Goal: Information Seeking & Learning: Compare options

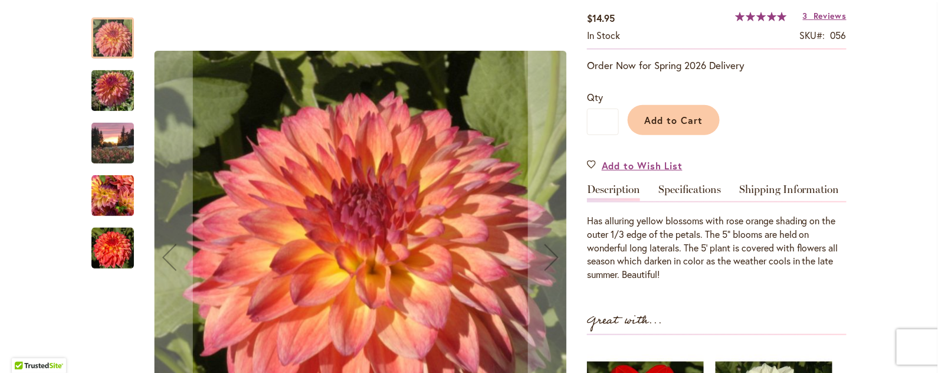
scroll to position [272, 0]
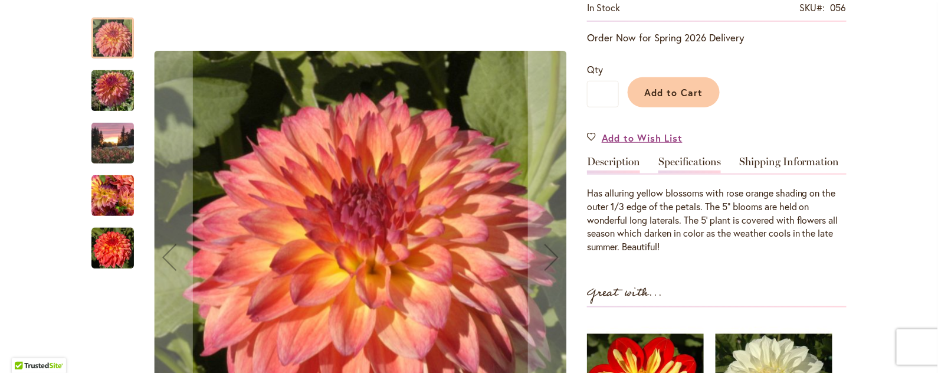
click at [684, 158] on link "Specifications" at bounding box center [690, 164] width 63 height 17
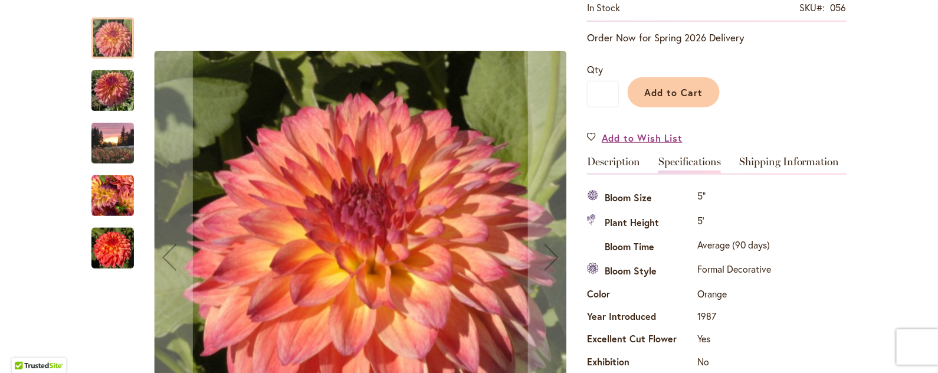
scroll to position [427, 0]
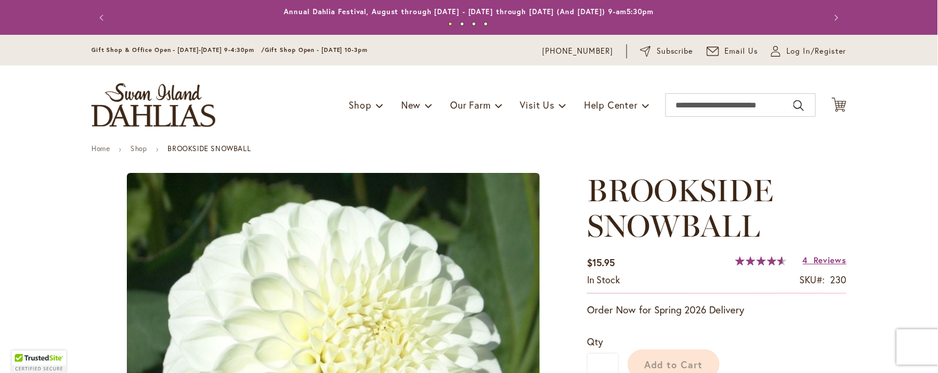
scroll to position [326, 0]
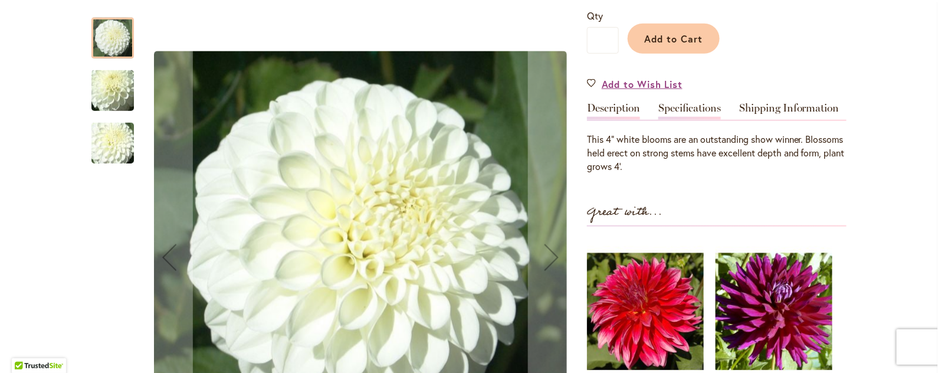
click at [690, 109] on link "Specifications" at bounding box center [690, 111] width 63 height 17
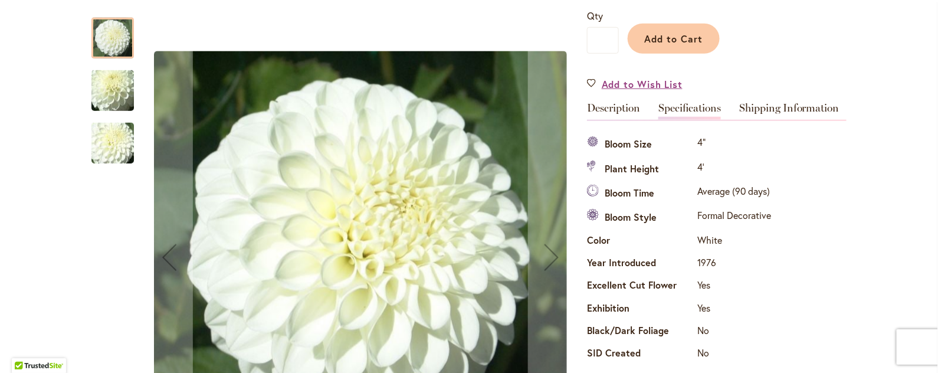
scroll to position [653, 0]
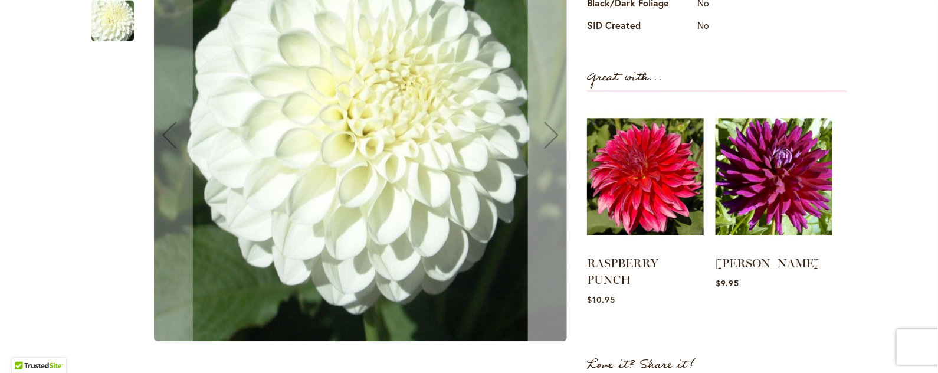
click at [540, 131] on div "Next" at bounding box center [551, 135] width 47 height 47
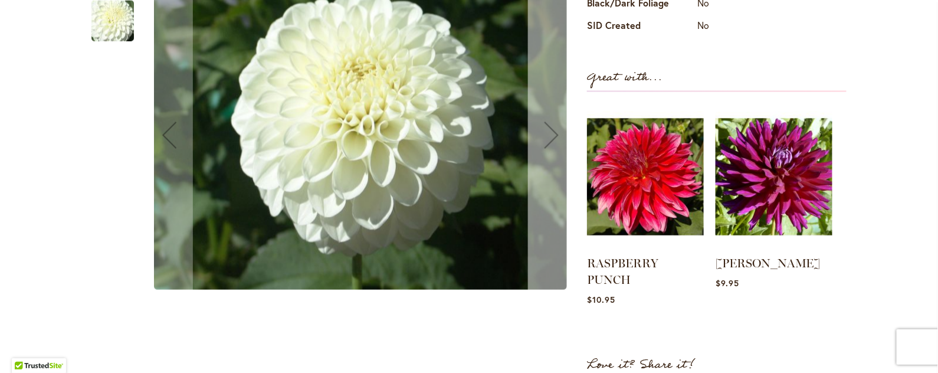
click at [540, 131] on div "Next" at bounding box center [551, 135] width 47 height 47
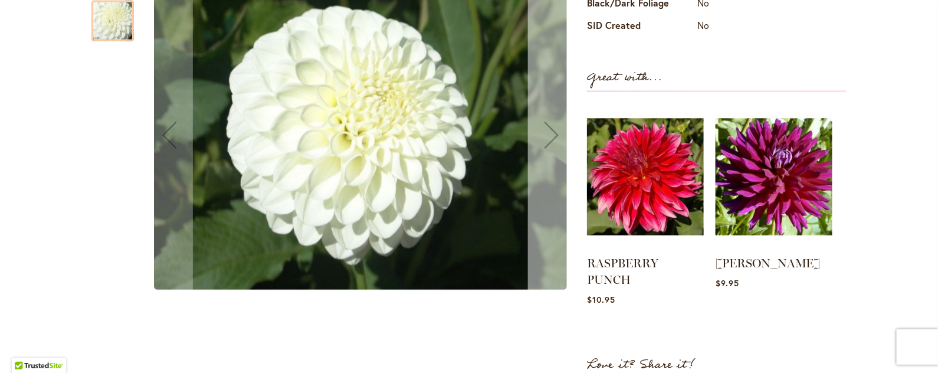
click at [540, 131] on div "Next" at bounding box center [551, 135] width 47 height 47
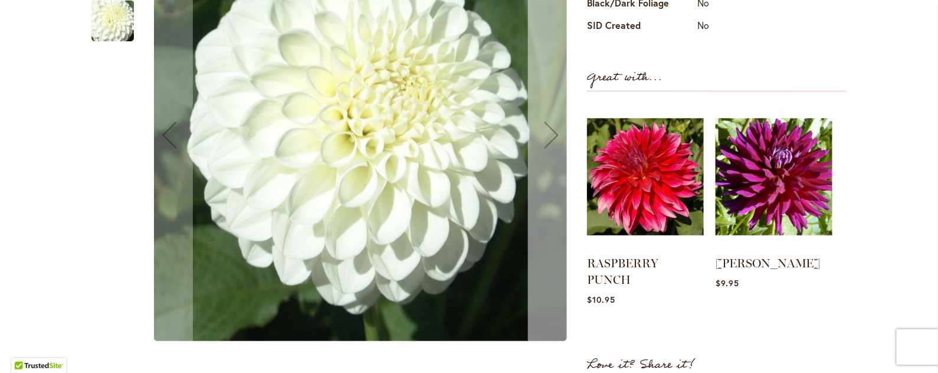
click at [540, 131] on div "Next" at bounding box center [551, 135] width 47 height 47
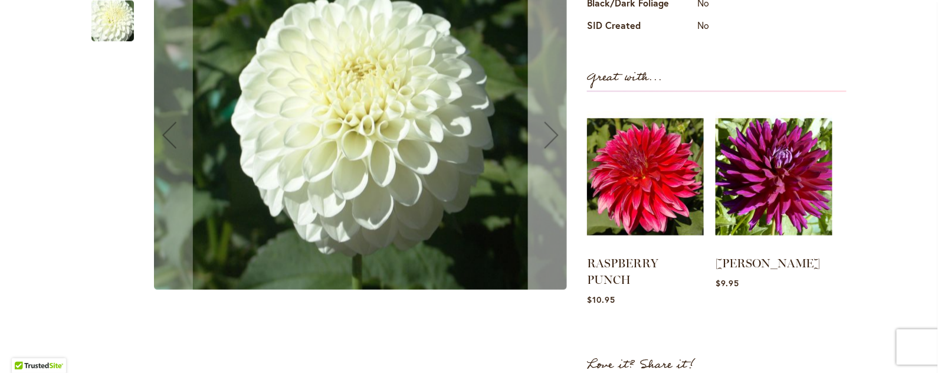
click at [540, 131] on div "Next" at bounding box center [551, 135] width 47 height 47
